Goal: Navigation & Orientation: Find specific page/section

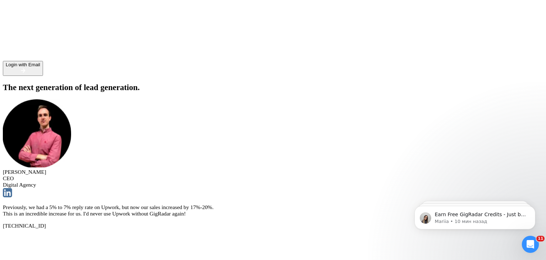
click at [43, 76] on button "Login with Email" at bounding box center [23, 68] width 40 height 15
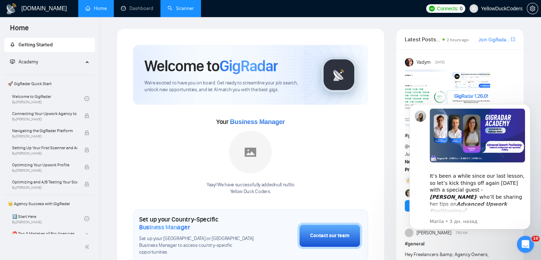
click at [183, 8] on link "Scanner" at bounding box center [180, 8] width 26 height 6
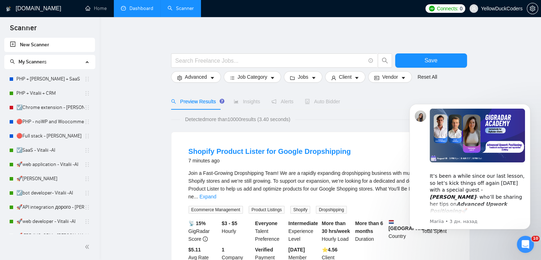
click at [146, 5] on link "Dashboard" at bounding box center [137, 8] width 32 height 6
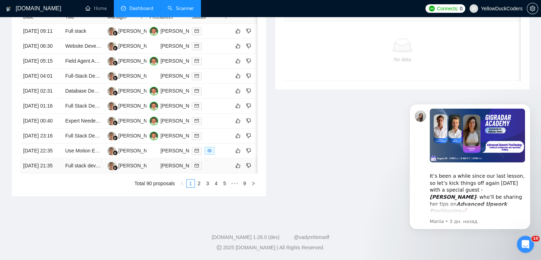
scroll to position [365, 0]
click at [199, 187] on link "2" at bounding box center [199, 183] width 8 height 8
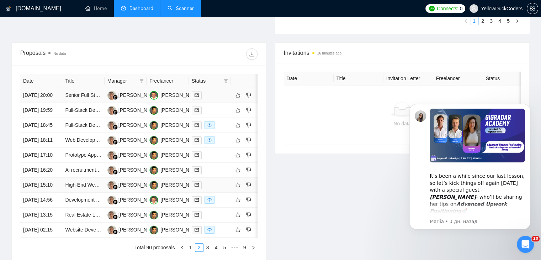
scroll to position [375, 0]
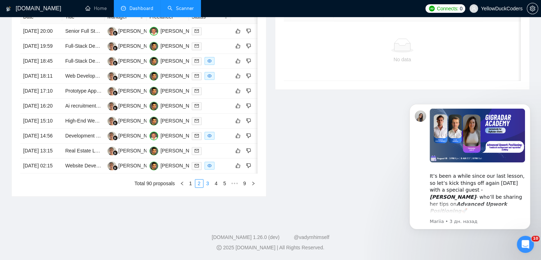
click at [208, 184] on link "3" at bounding box center [208, 183] width 8 height 8
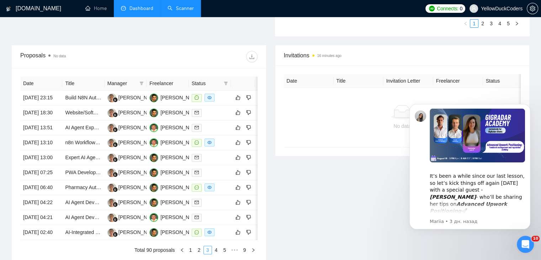
scroll to position [236, 0]
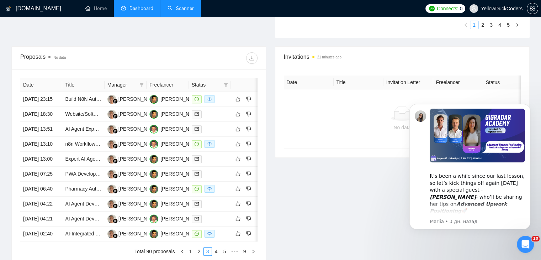
click at [536, 69] on div "[DOMAIN_NAME] Home Dashboard Scanner Connects: 0 YellowDuckCoders Team Dashboar…" at bounding box center [270, 45] width 541 height 563
click at [320, 23] on ul "1 2 3 4 5" at bounding box center [402, 25] width 238 height 9
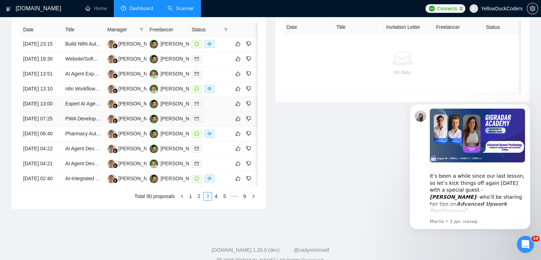
scroll to position [305, 0]
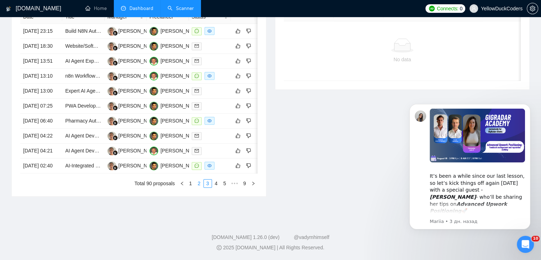
click at [200, 187] on link "2" at bounding box center [199, 183] width 8 height 8
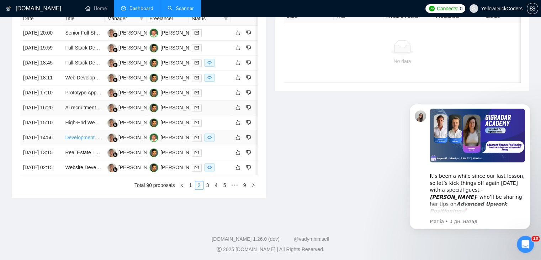
scroll to position [314, 0]
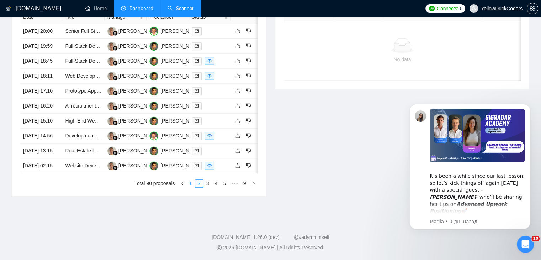
click at [191, 187] on link "1" at bounding box center [191, 183] width 8 height 8
